Goal: Information Seeking & Learning: Learn about a topic

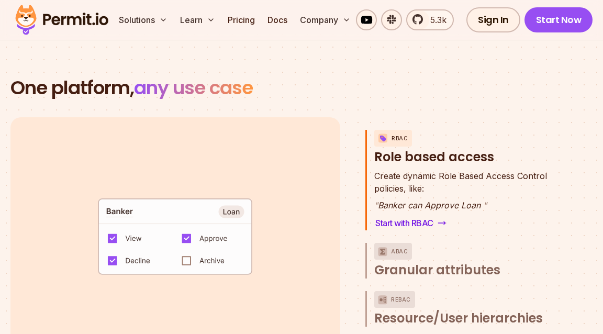
scroll to position [1470, 0]
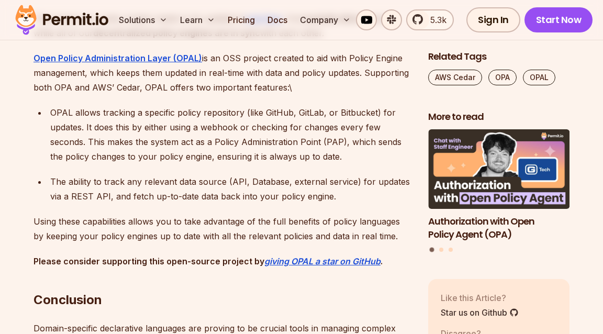
scroll to position [4695, 0]
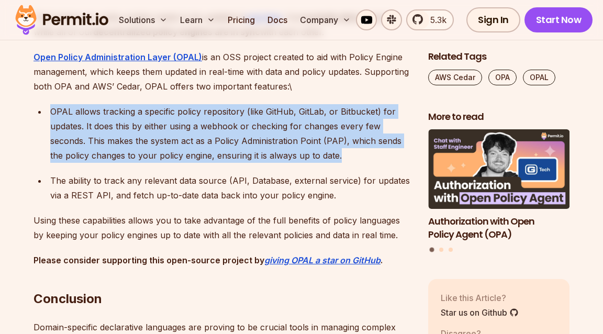
drag, startPoint x: 347, startPoint y: 212, endPoint x: 327, endPoint y: 151, distance: 63.4
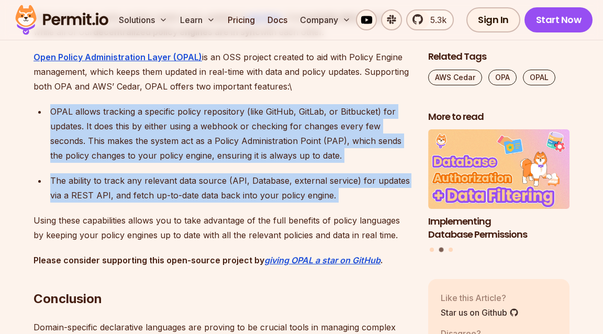
drag, startPoint x: 327, startPoint y: 151, endPoint x: 364, endPoint y: 243, distance: 98.3
click at [364, 203] on div "The ability to track any relevant data source (API, Database, external service)…" at bounding box center [230, 187] width 361 height 29
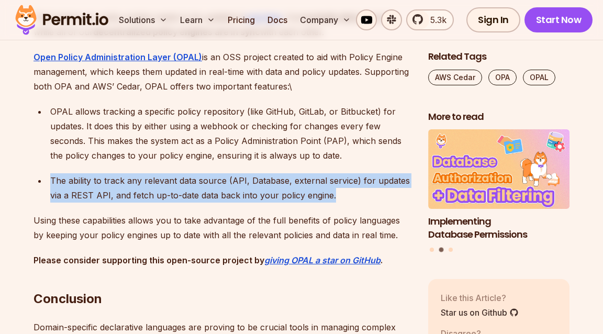
drag, startPoint x: 364, startPoint y: 243, endPoint x: 351, endPoint y: 213, distance: 31.9
click at [351, 203] on ul "OPAL allows tracking a specific policy repository (like GitHub, GitLab, or Bitb…" at bounding box center [223, 153] width 378 height 98
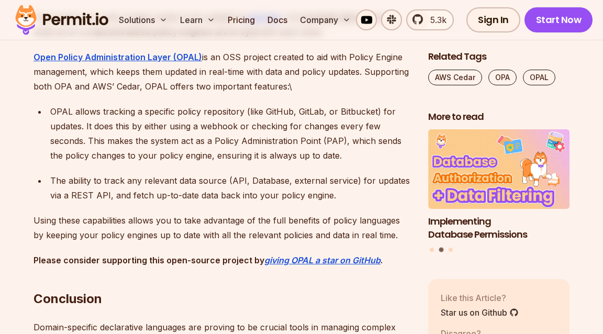
click at [364, 203] on div "The ability to track any relevant data source (API, Database, external service)…" at bounding box center [230, 187] width 361 height 29
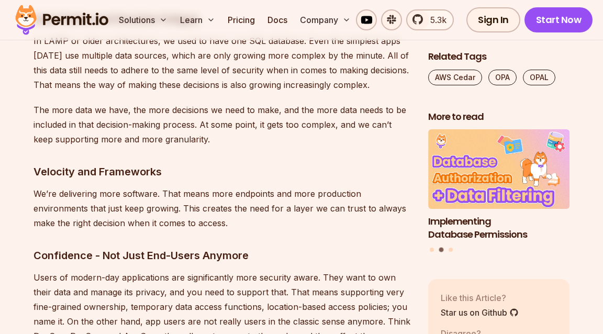
scroll to position [1486, 0]
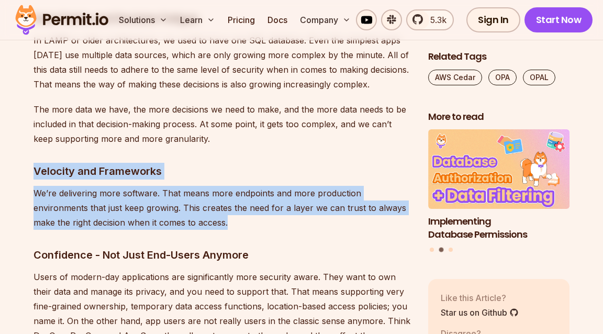
drag, startPoint x: 336, startPoint y: 206, endPoint x: 302, endPoint y: 144, distance: 70.6
drag, startPoint x: 302, startPoint y: 144, endPoint x: 335, endPoint y: 207, distance: 71.7
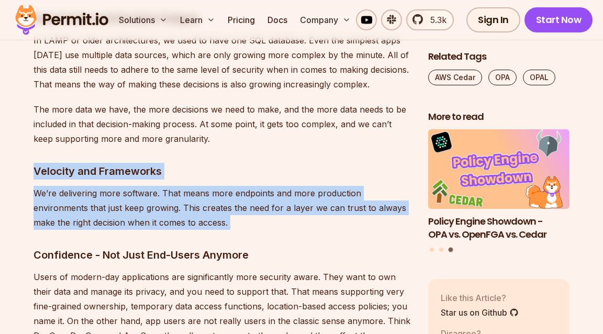
click at [335, 207] on p "We’re delivering more software. That means more endpoints and more production e…" at bounding box center [223, 208] width 378 height 44
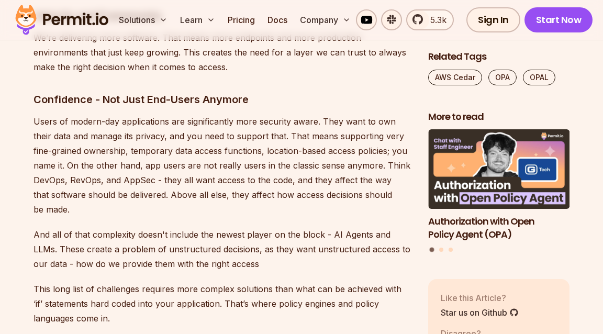
scroll to position [1642, 0]
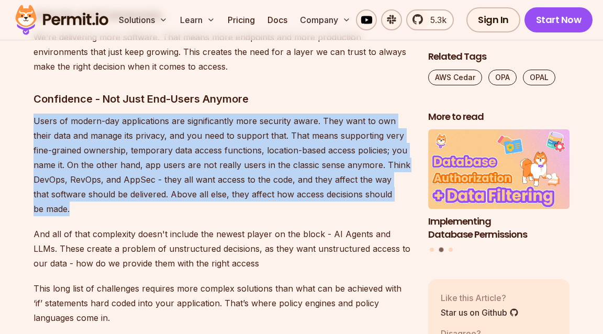
drag, startPoint x: 311, startPoint y: 192, endPoint x: 265, endPoint y: 91, distance: 111.1
click at [265, 91] on h3 "Confidence - Not Just End-Users Anymore" at bounding box center [223, 99] width 378 height 17
drag, startPoint x: 265, startPoint y: 91, endPoint x: 324, endPoint y: 192, distance: 117.4
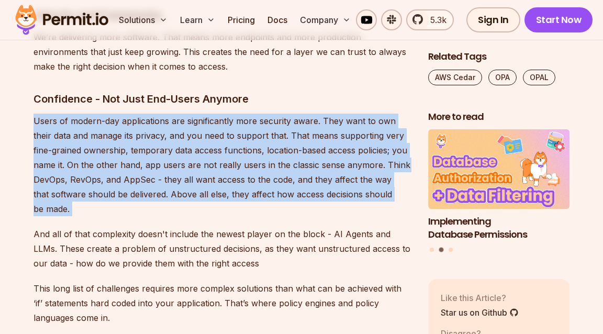
click at [324, 192] on p "Users of modern-day applications are significantly more security aware. They wa…" at bounding box center [223, 165] width 378 height 103
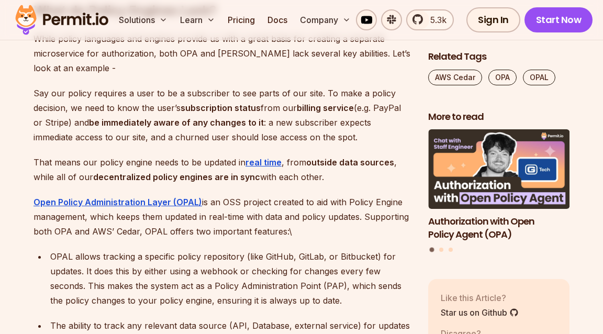
scroll to position [4366, 0]
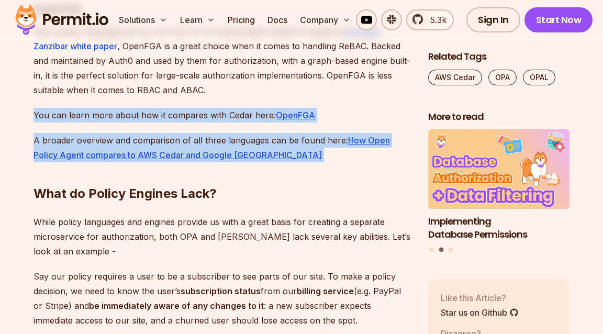
drag, startPoint x: 293, startPoint y: 216, endPoint x: 257, endPoint y: 143, distance: 81.5
click at [257, 97] on p "Not a policy language per-se, but more of an authorization platform based on Go…" at bounding box center [223, 60] width 378 height 73
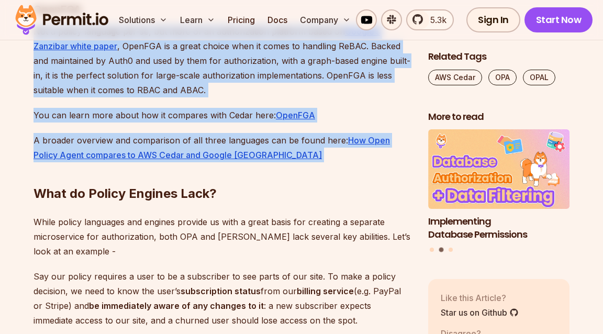
drag, startPoint x: 281, startPoint y: 219, endPoint x: 186, endPoint y: 63, distance: 182.8
click at [186, 18] on h3 "OpenFGA" at bounding box center [223, 9] width 378 height 17
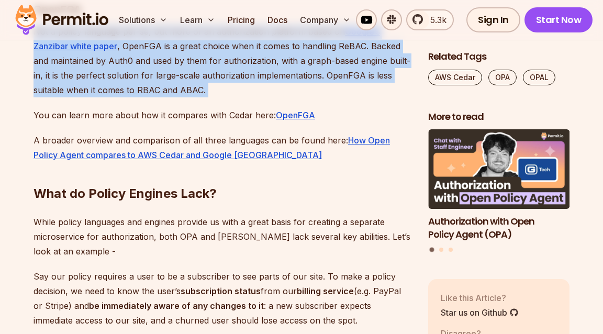
drag, startPoint x: 185, startPoint y: 68, endPoint x: 246, endPoint y: 150, distance: 102.6
click at [247, 97] on p "Not a policy language per-se, but more of an authorization platform based on Go…" at bounding box center [223, 60] width 378 height 73
